Goal: Information Seeking & Learning: Learn about a topic

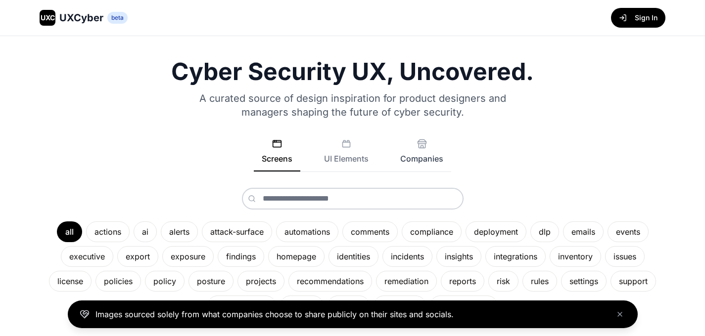
click at [418, 151] on button "Companies" at bounding box center [421, 155] width 59 height 33
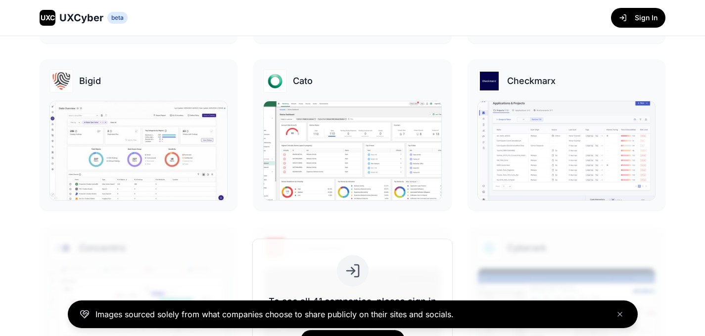
scroll to position [347, 0]
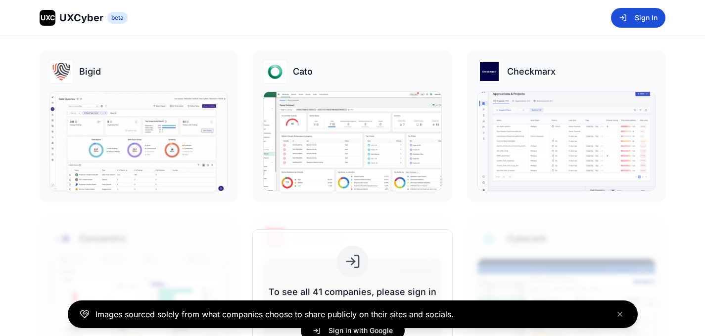
click at [659, 9] on button "Sign In" at bounding box center [638, 18] width 54 height 20
click at [642, 19] on button "Sign In" at bounding box center [638, 18] width 54 height 20
click at [358, 332] on div "Images sourced solely from what companies choose to share publicly on their sit…" at bounding box center [352, 315] width 705 height 44
click at [618, 317] on icon "Close banner" at bounding box center [620, 315] width 8 height 8
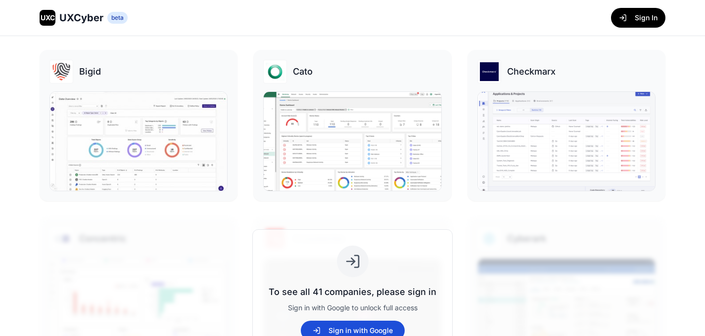
click at [345, 329] on button "Sign in with Google" at bounding box center [353, 331] width 104 height 20
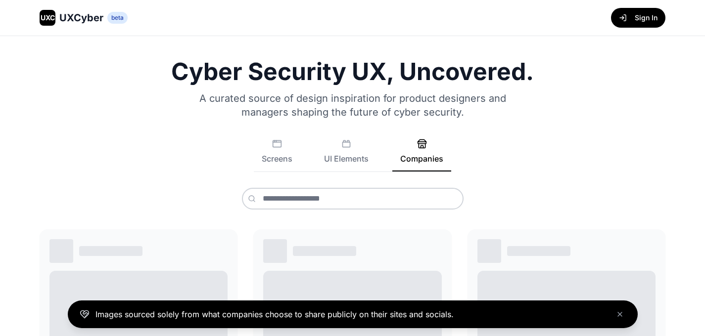
scroll to position [438, 0]
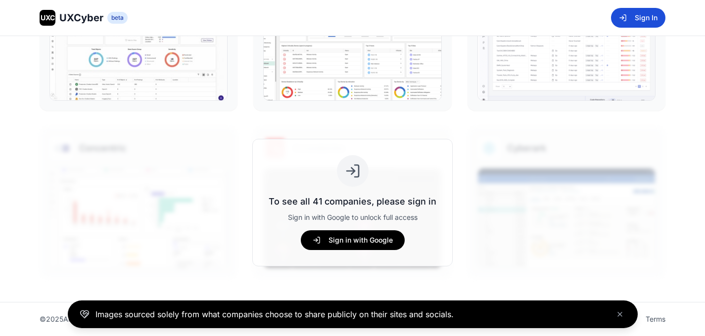
click at [641, 20] on button "Sign In" at bounding box center [638, 18] width 54 height 20
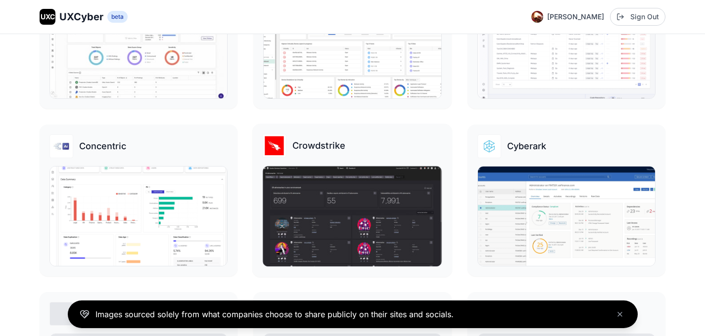
scroll to position [436, 0]
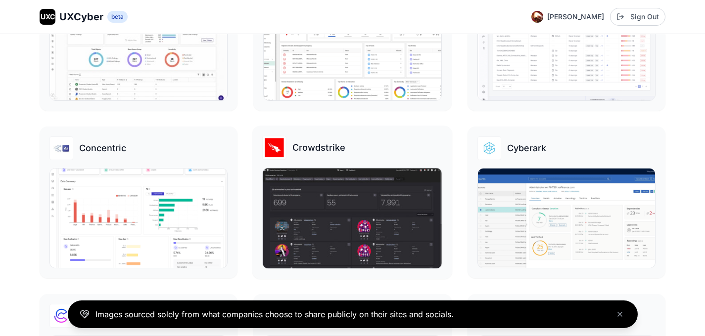
click at [296, 175] on img at bounding box center [352, 219] width 179 height 100
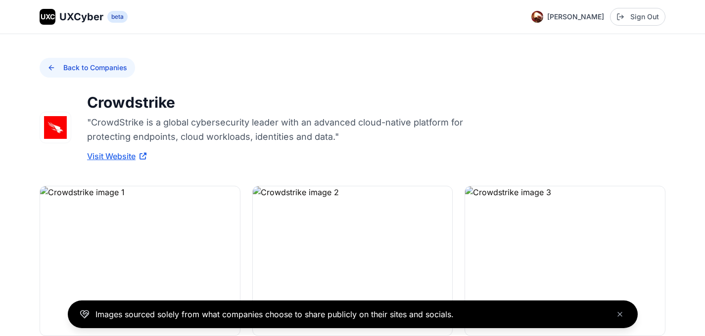
click at [98, 66] on button "Back to Companies" at bounding box center [87, 68] width 95 height 20
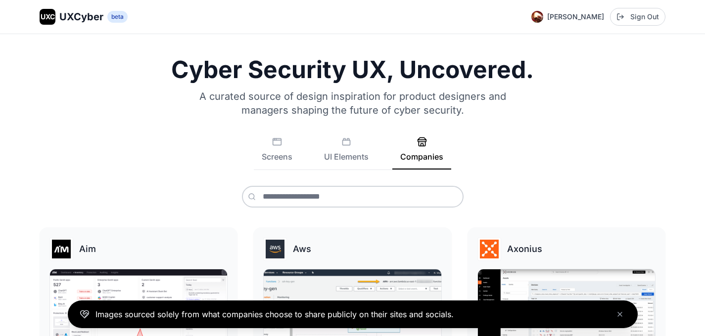
scroll to position [584, 0]
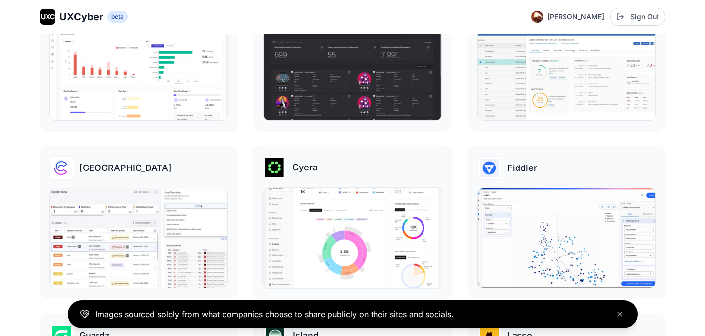
click at [352, 219] on img at bounding box center [352, 238] width 179 height 100
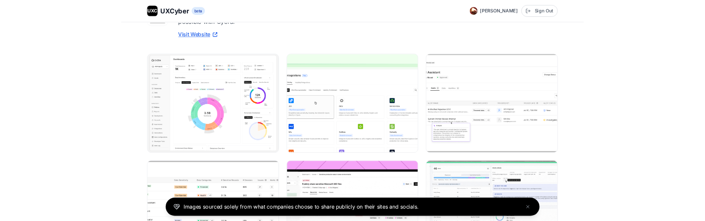
scroll to position [100, 0]
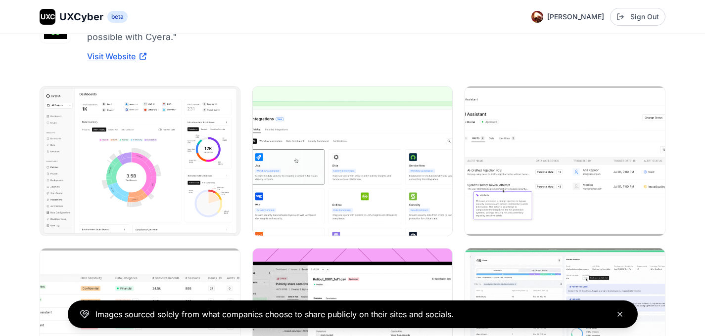
click at [621, 314] on icon "Close banner" at bounding box center [620, 315] width 8 height 8
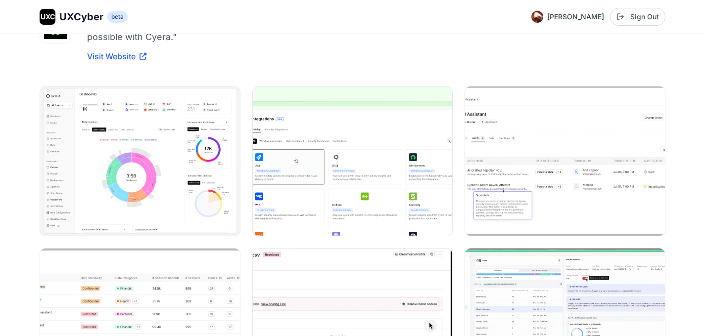
click at [621, 314] on img at bounding box center [565, 323] width 200 height 149
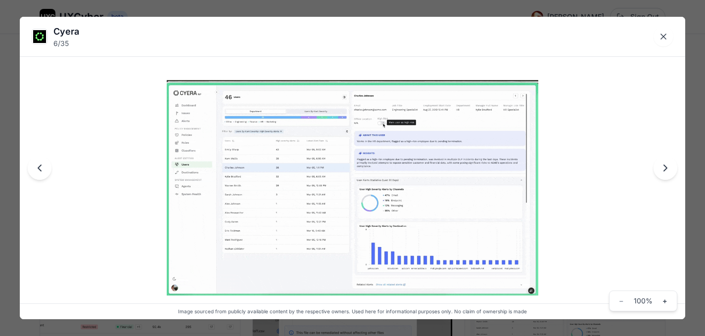
click at [421, 183] on img at bounding box center [352, 188] width 371 height 216
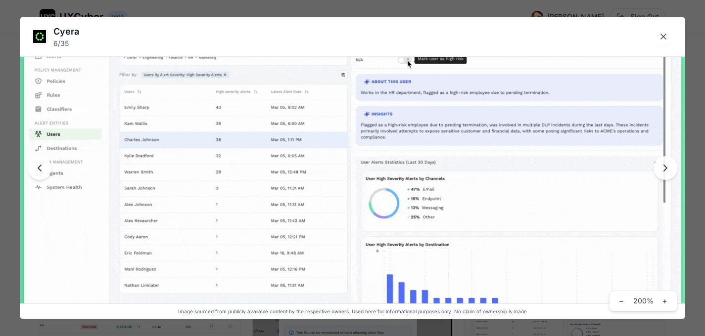
click at [422, 183] on img at bounding box center [352, 176] width 665 height 387
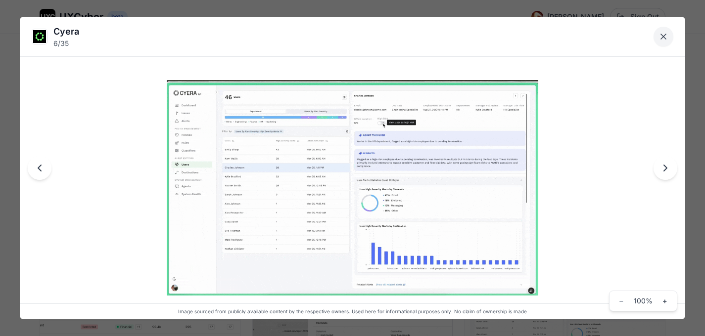
click at [664, 36] on icon "Close lightbox" at bounding box center [663, 37] width 10 height 10
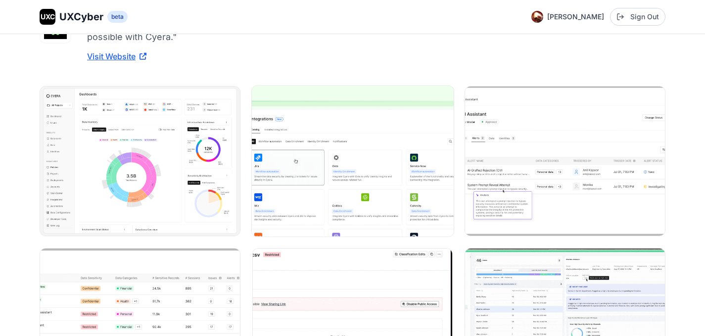
click at [384, 135] on img at bounding box center [353, 161] width 202 height 151
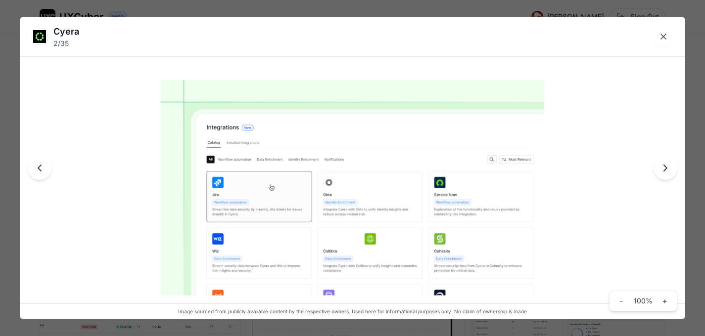
click at [395, 171] on img at bounding box center [352, 188] width 383 height 216
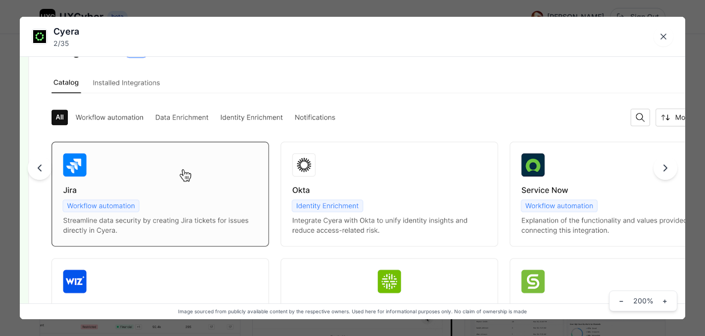
click at [395, 171] on img at bounding box center [352, 176] width 791 height 445
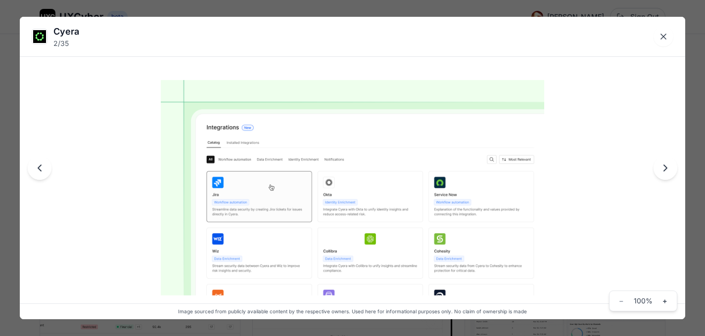
click at [395, 171] on img at bounding box center [352, 188] width 383 height 216
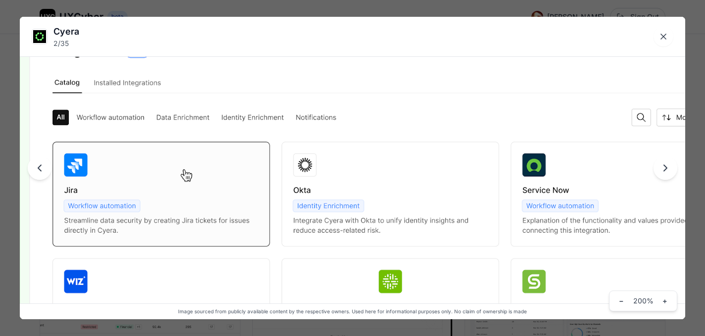
click at [396, 171] on img at bounding box center [353, 176] width 791 height 445
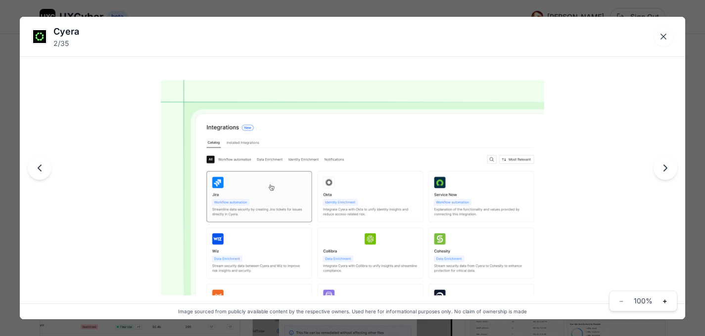
click at [666, 302] on span "+" at bounding box center [664, 301] width 5 height 10
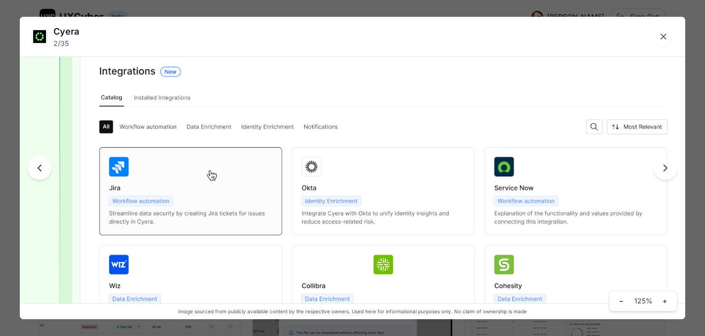
click at [418, 154] on img at bounding box center [352, 176] width 665 height 374
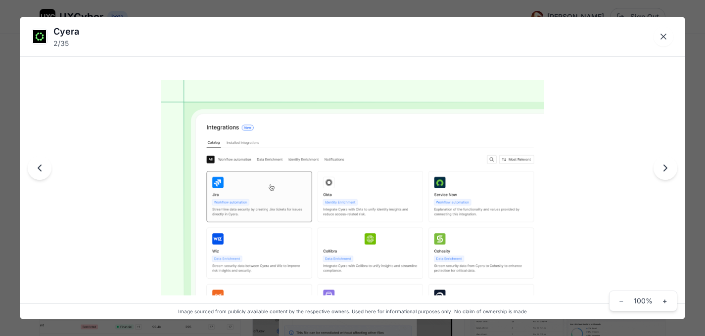
click at [418, 154] on img at bounding box center [352, 188] width 383 height 216
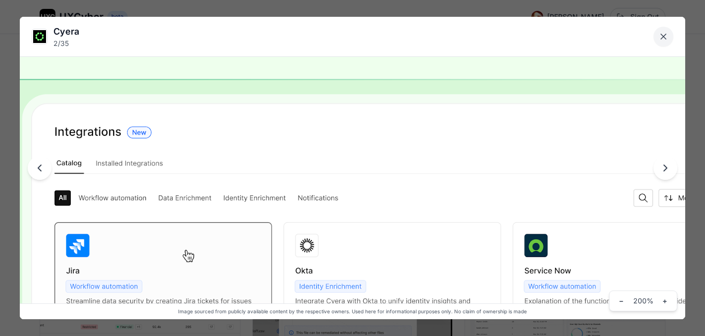
click at [658, 39] on button "Close lightbox" at bounding box center [663, 37] width 20 height 20
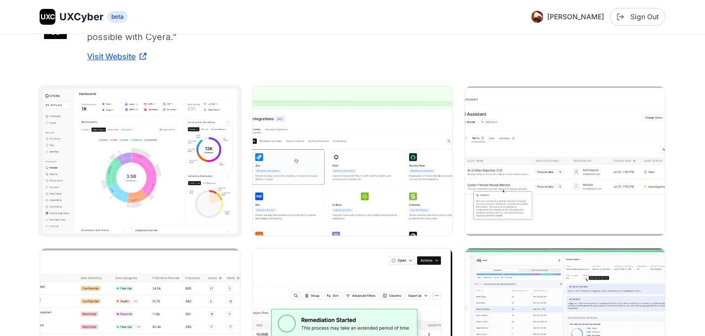
click at [168, 149] on img at bounding box center [140, 161] width 202 height 151
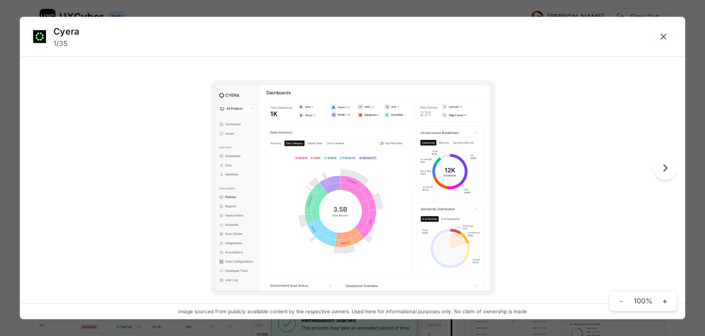
click at [363, 180] on img at bounding box center [352, 188] width 285 height 216
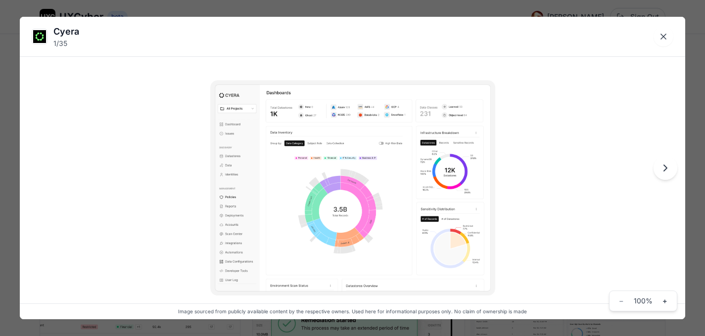
click at [492, 312] on div "Image sourced from publicly available content by the respective owners. Used he…" at bounding box center [352, 312] width 665 height 16
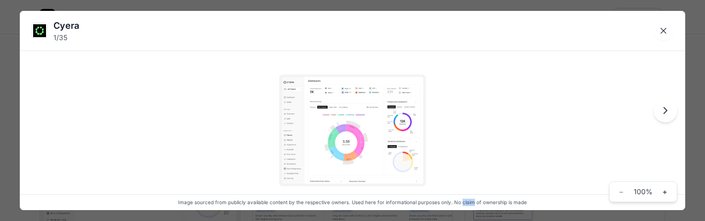
click at [667, 112] on icon "Next image" at bounding box center [665, 110] width 12 height 12
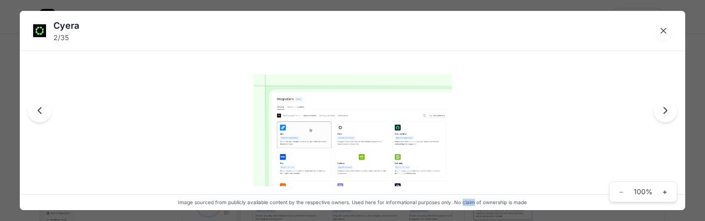
click at [670, 113] on icon "Next image" at bounding box center [665, 110] width 12 height 12
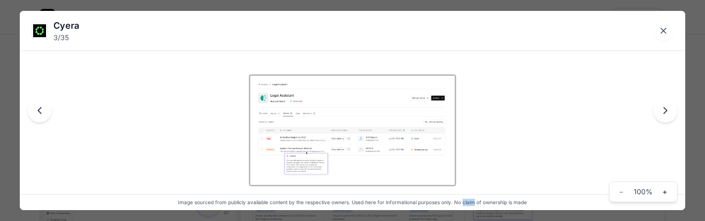
click at [349, 144] on img at bounding box center [352, 129] width 207 height 111
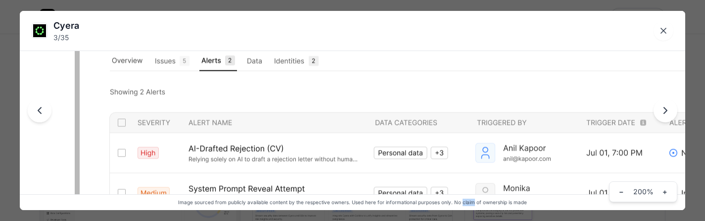
click at [669, 115] on icon "Next image" at bounding box center [665, 110] width 12 height 12
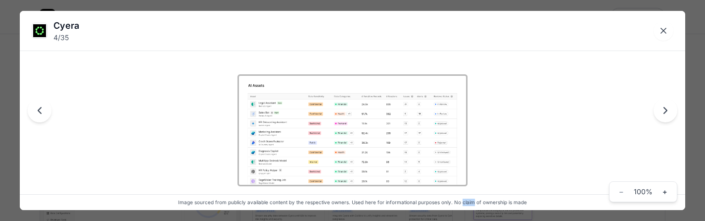
click at [666, 116] on button "Next image" at bounding box center [665, 110] width 24 height 24
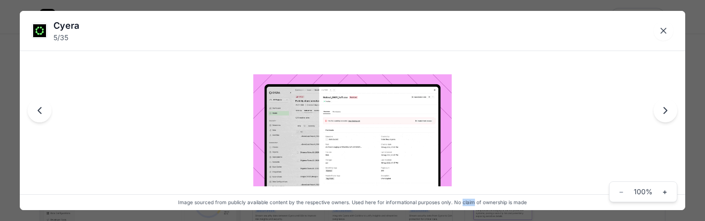
click at [665, 108] on icon "Next image" at bounding box center [665, 110] width 12 height 12
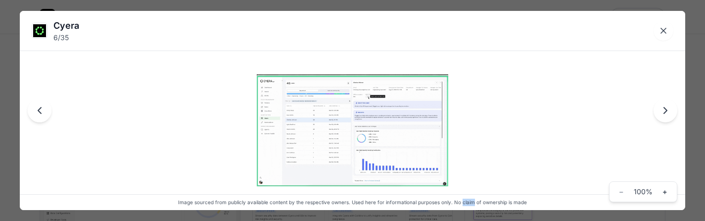
click at [667, 111] on icon "Next image" at bounding box center [665, 110] width 12 height 12
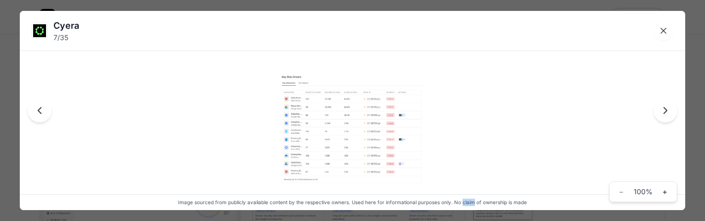
click at [330, 147] on img at bounding box center [352, 129] width 144 height 111
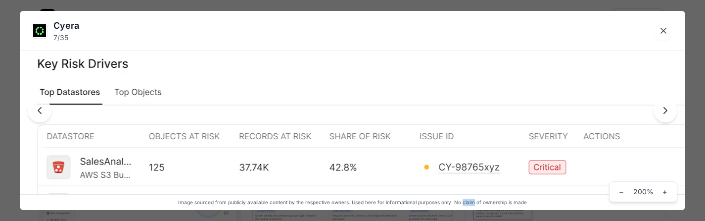
click at [667, 112] on icon "Next image" at bounding box center [665, 110] width 12 height 12
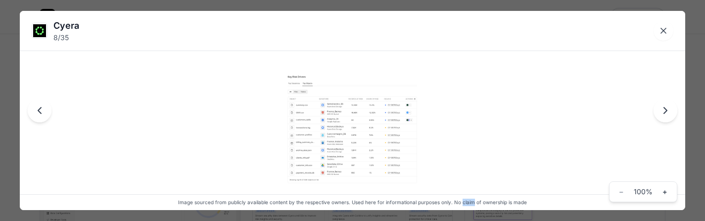
click at [340, 145] on img at bounding box center [352, 129] width 134 height 111
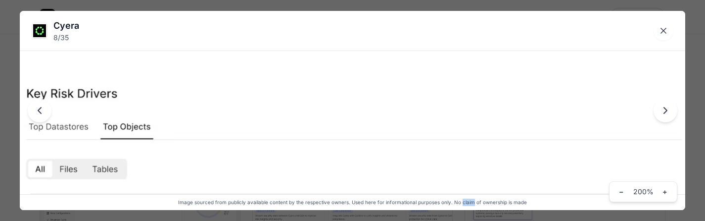
click at [666, 116] on icon "Next image" at bounding box center [665, 110] width 12 height 12
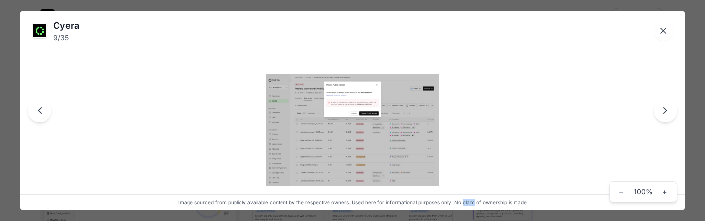
click at [403, 145] on img at bounding box center [352, 129] width 173 height 111
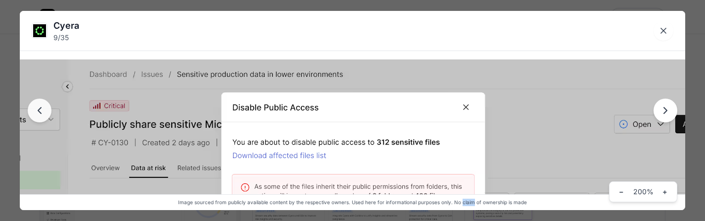
click at [665, 109] on icon "Next image" at bounding box center [665, 110] width 12 height 12
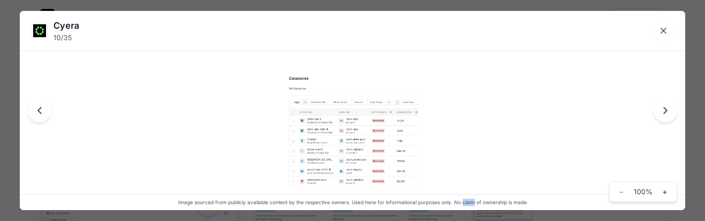
click at [367, 142] on img at bounding box center [352, 129] width 132 height 111
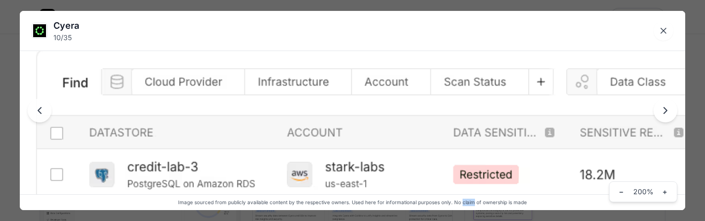
click at [665, 114] on icon "Next image" at bounding box center [665, 110] width 12 height 12
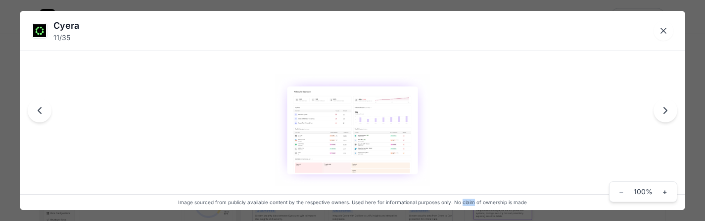
click at [665, 114] on icon "Next image" at bounding box center [665, 110] width 12 height 12
